Goal: Find specific page/section: Find specific page/section

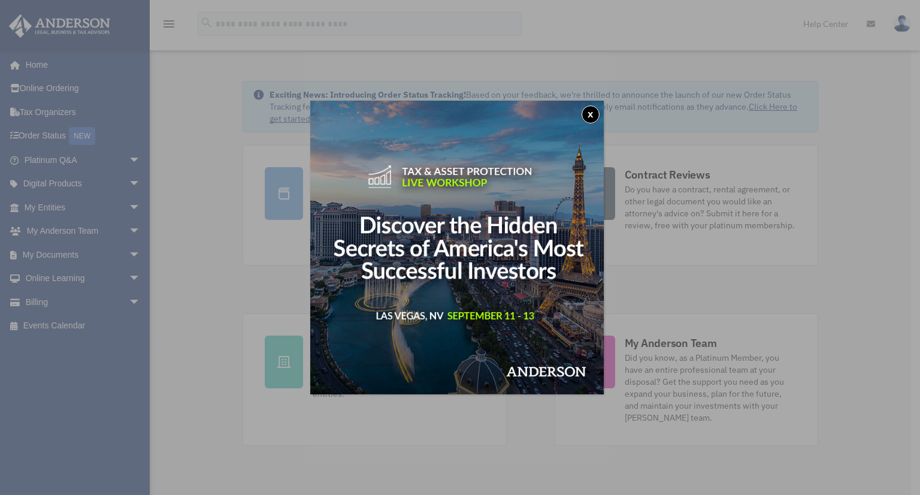
click at [228, 282] on div "x" at bounding box center [460, 247] width 920 height 495
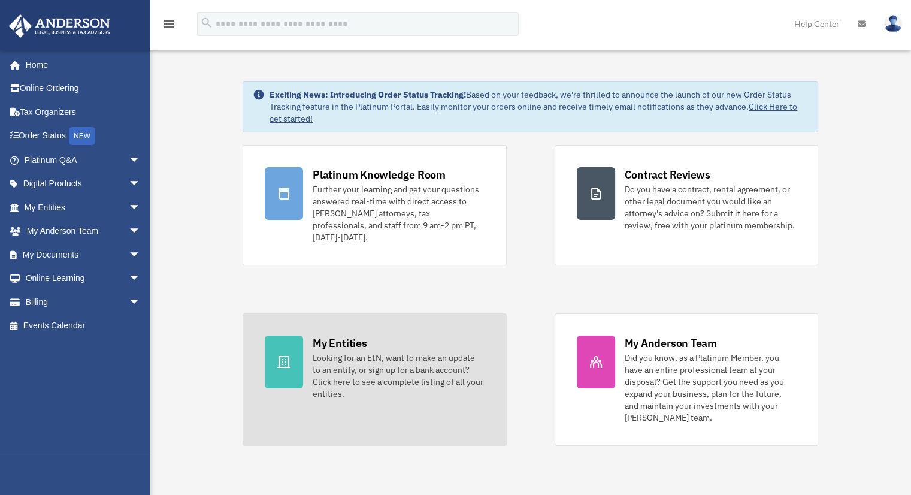
click at [314, 351] on div "Looking for an EIN, want to make an update to an entity, or sign up for a bank …" at bounding box center [398, 375] width 171 height 48
click at [292, 344] on div at bounding box center [284, 361] width 38 height 53
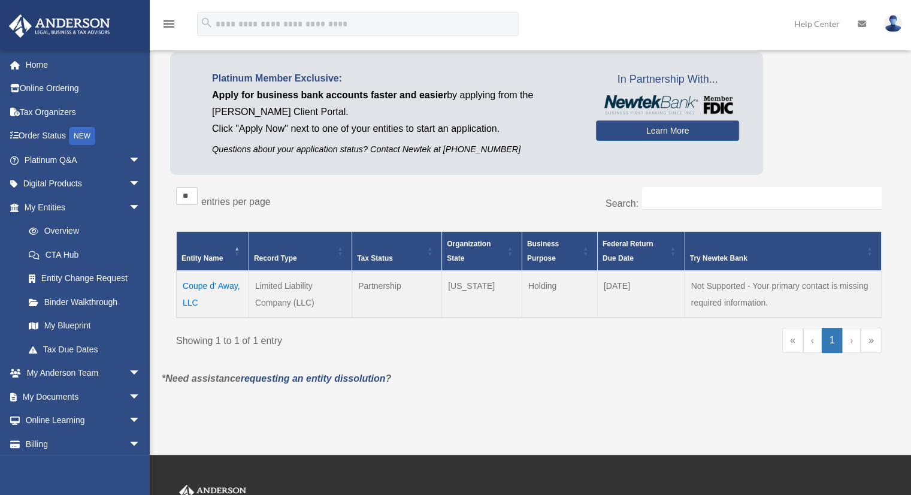
scroll to position [67, 0]
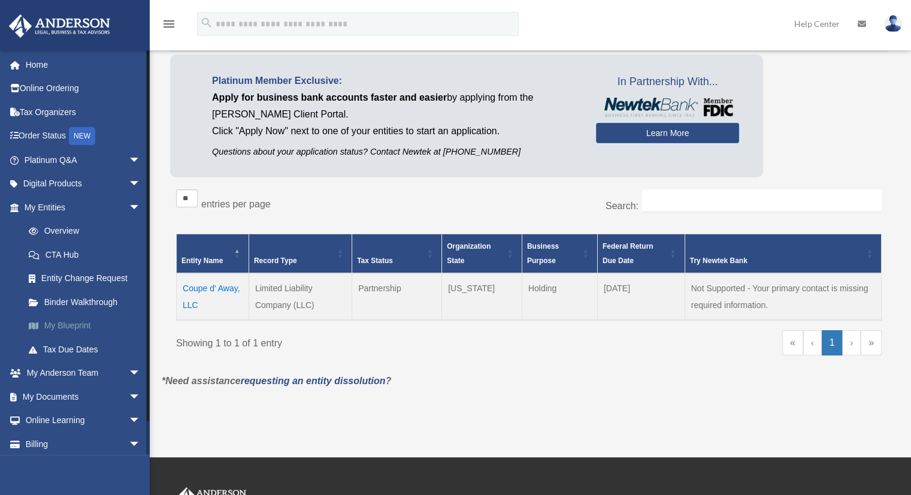
click at [62, 317] on link "My Blueprint" at bounding box center [88, 326] width 142 height 24
